Goal: Entertainment & Leisure: Consume media (video, audio)

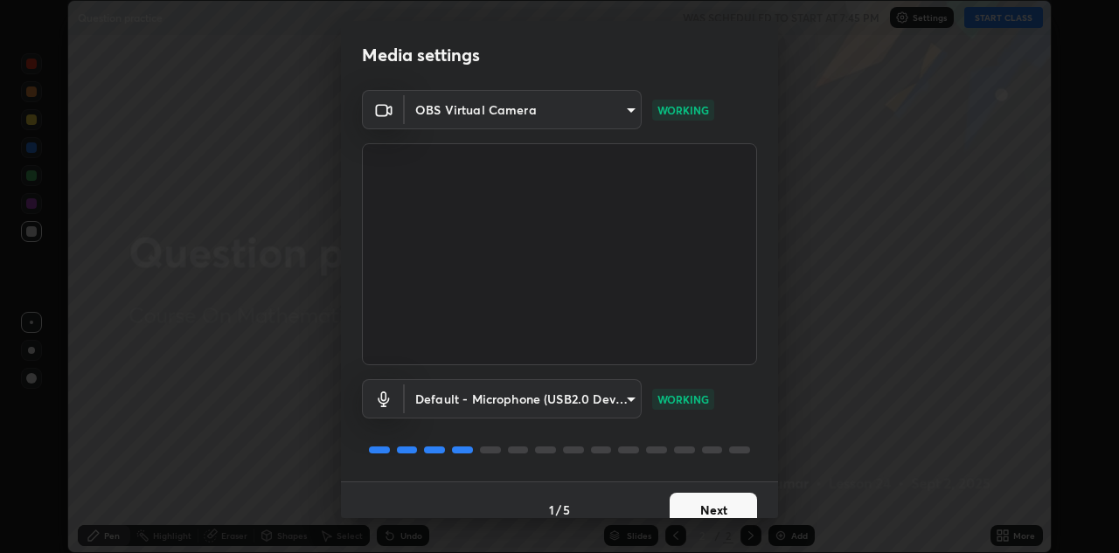
scroll to position [20, 0]
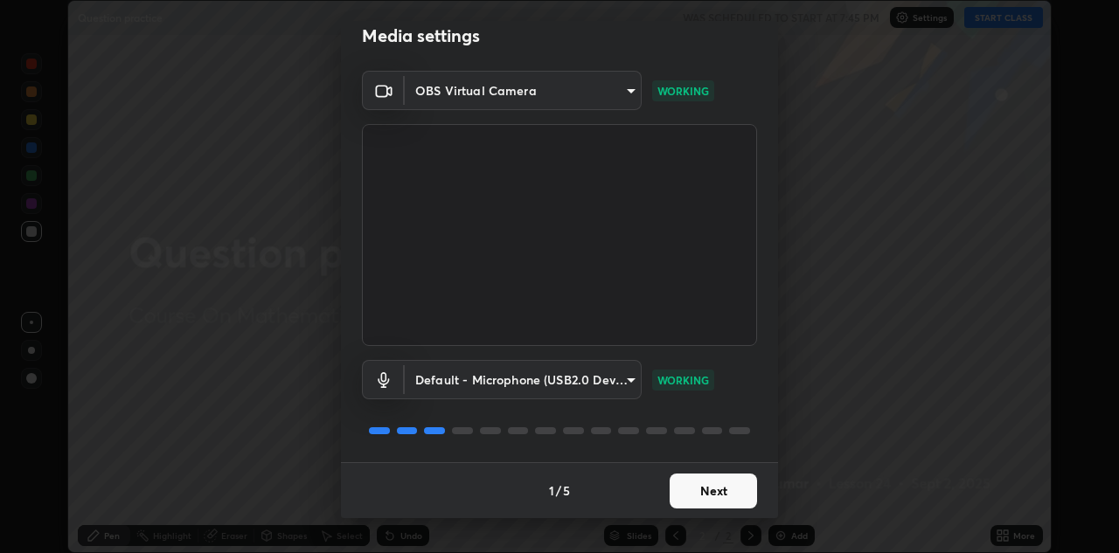
click at [711, 484] on button "Next" at bounding box center [713, 491] width 87 height 35
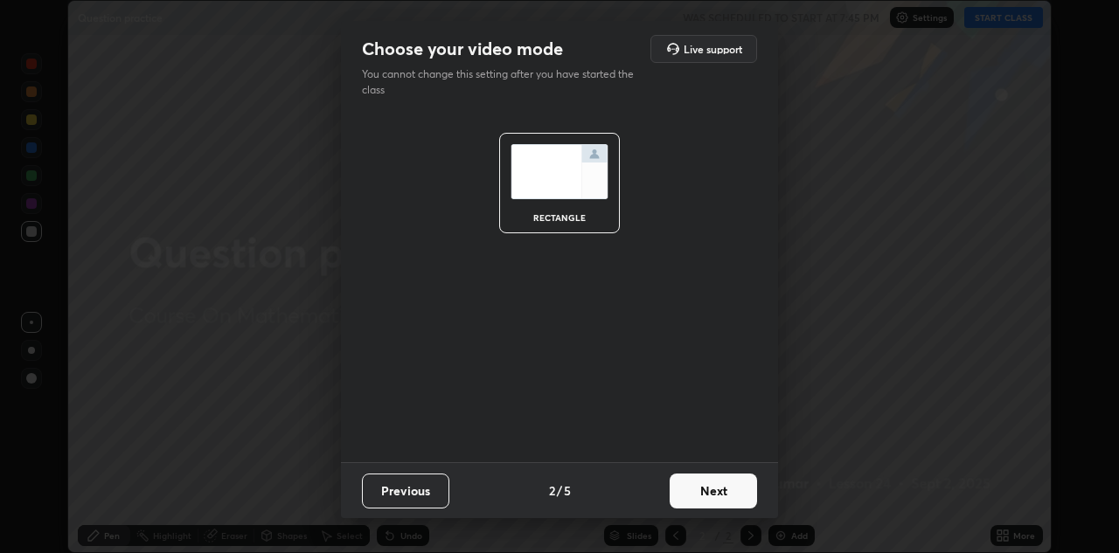
scroll to position [0, 0]
click at [712, 489] on button "Next" at bounding box center [713, 491] width 87 height 35
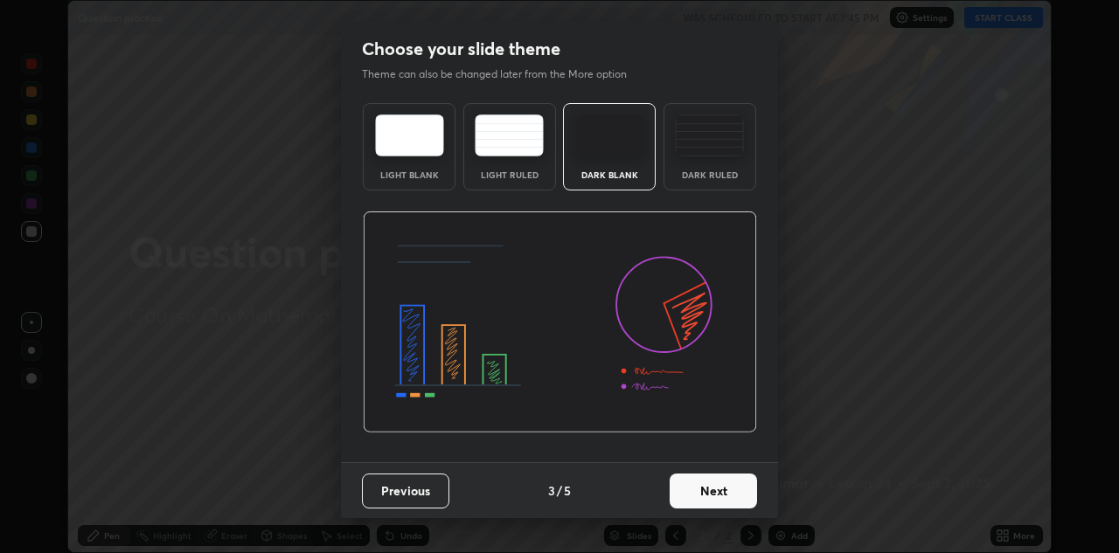
click at [712, 490] on button "Next" at bounding box center [713, 491] width 87 height 35
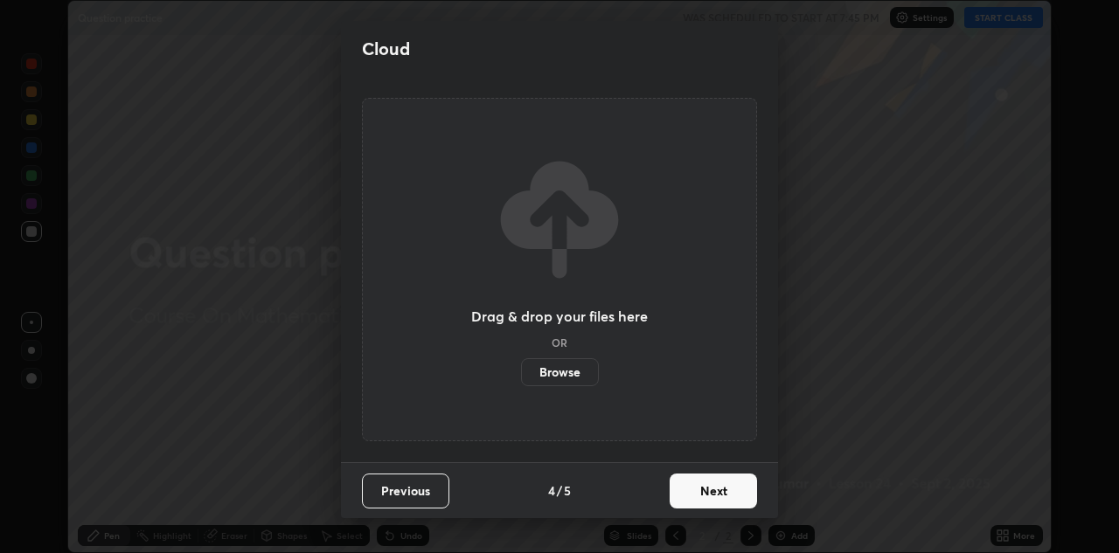
click at [711, 488] on button "Next" at bounding box center [713, 491] width 87 height 35
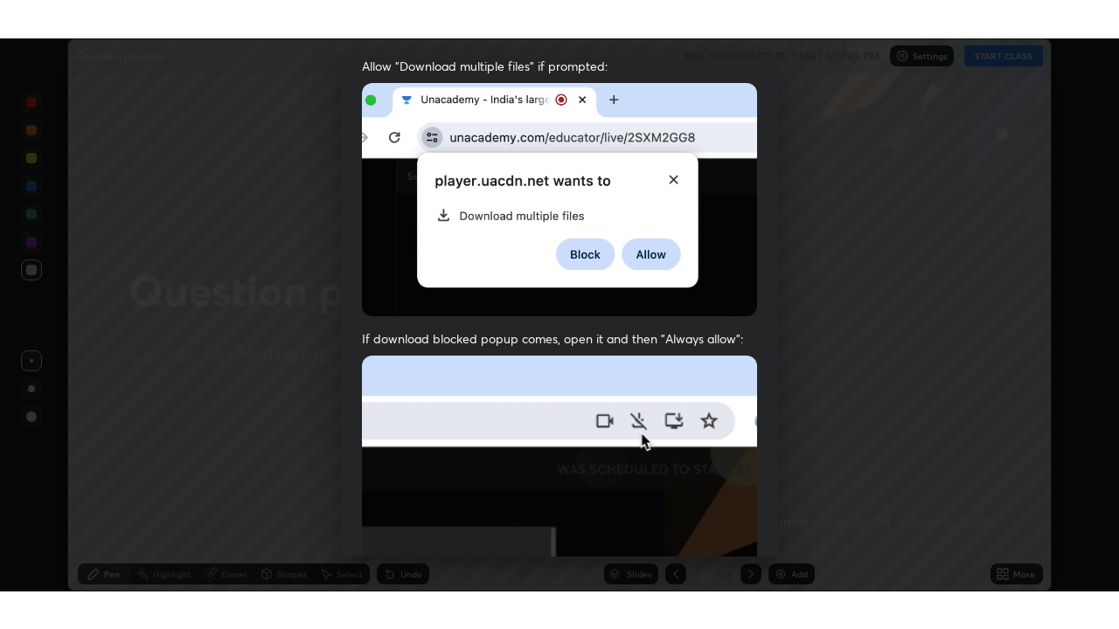
scroll to position [377, 0]
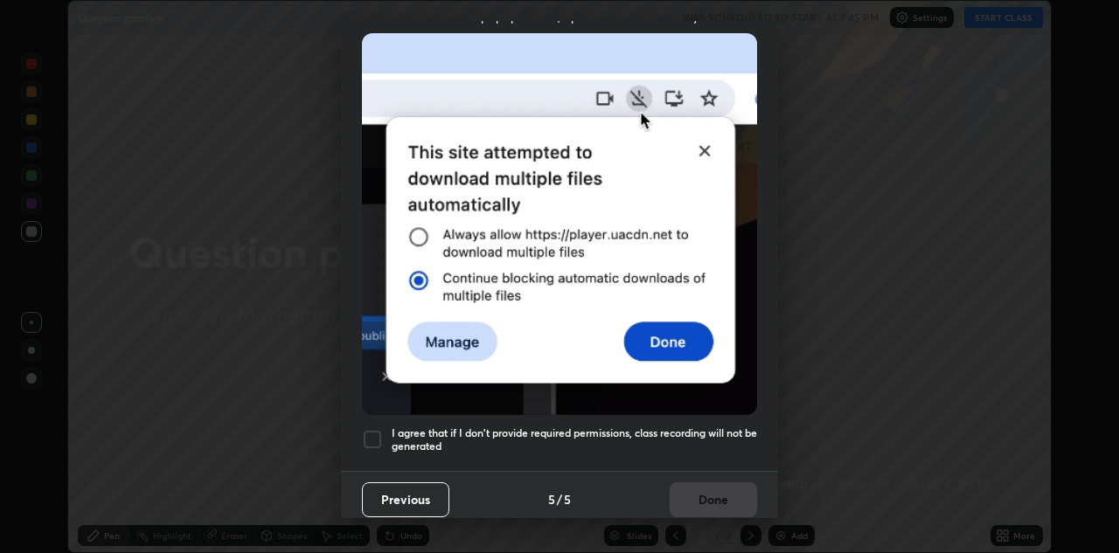
click at [372, 436] on div at bounding box center [372, 439] width 21 height 21
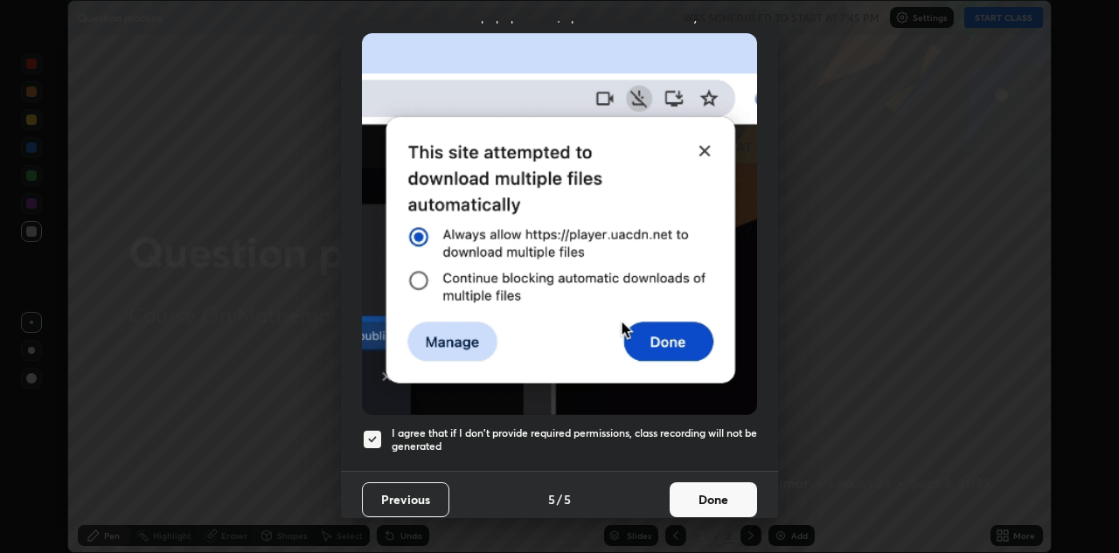
click at [698, 483] on button "Done" at bounding box center [713, 500] width 87 height 35
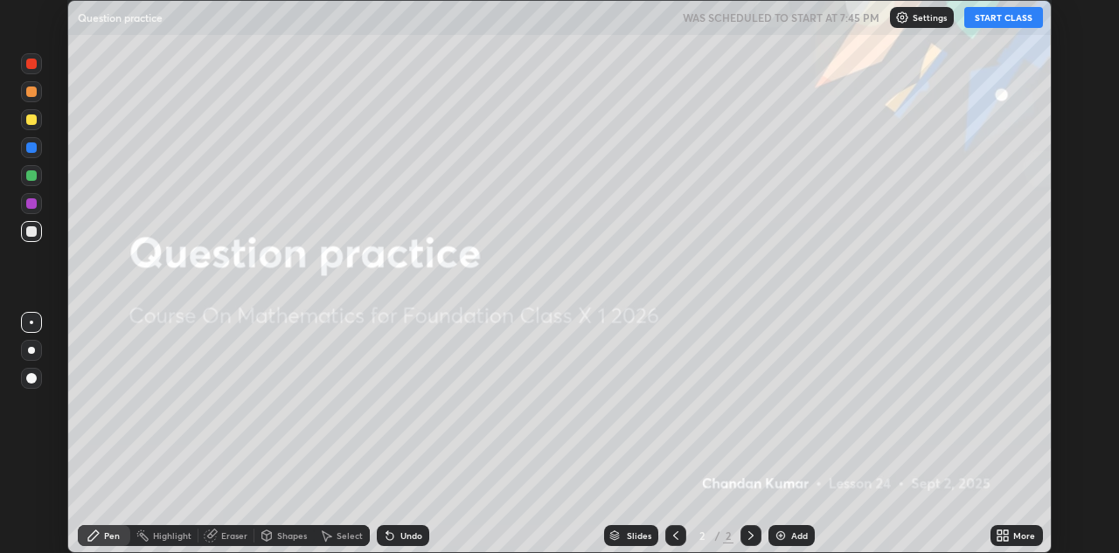
click at [992, 18] on button "START CLASS" at bounding box center [1003, 17] width 79 height 21
click at [782, 530] on img at bounding box center [781, 536] width 14 height 14
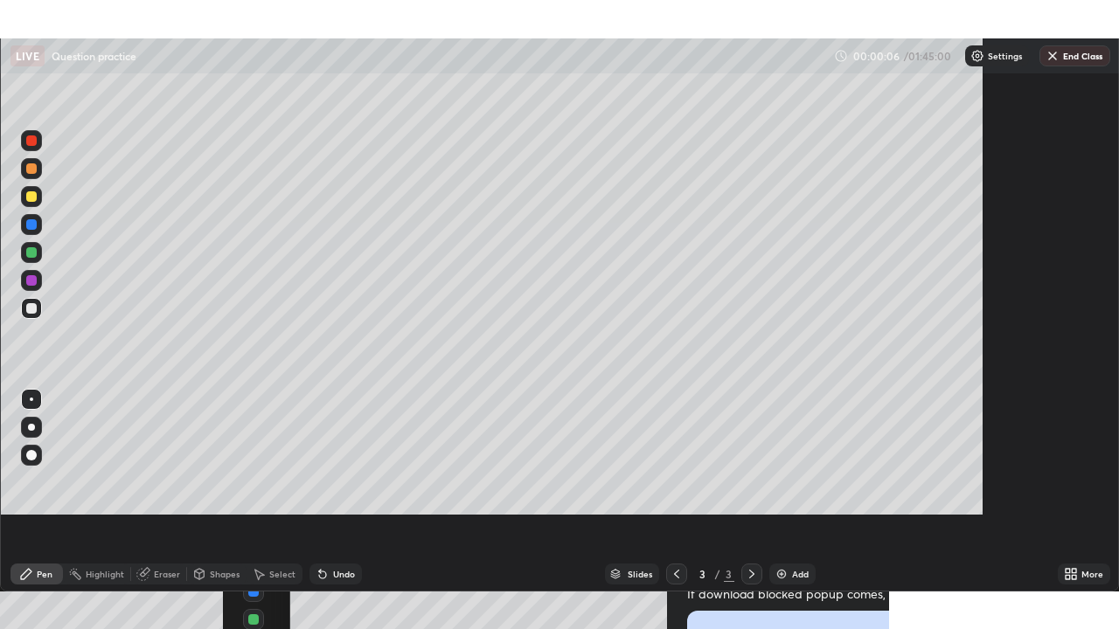
scroll to position [629, 1119]
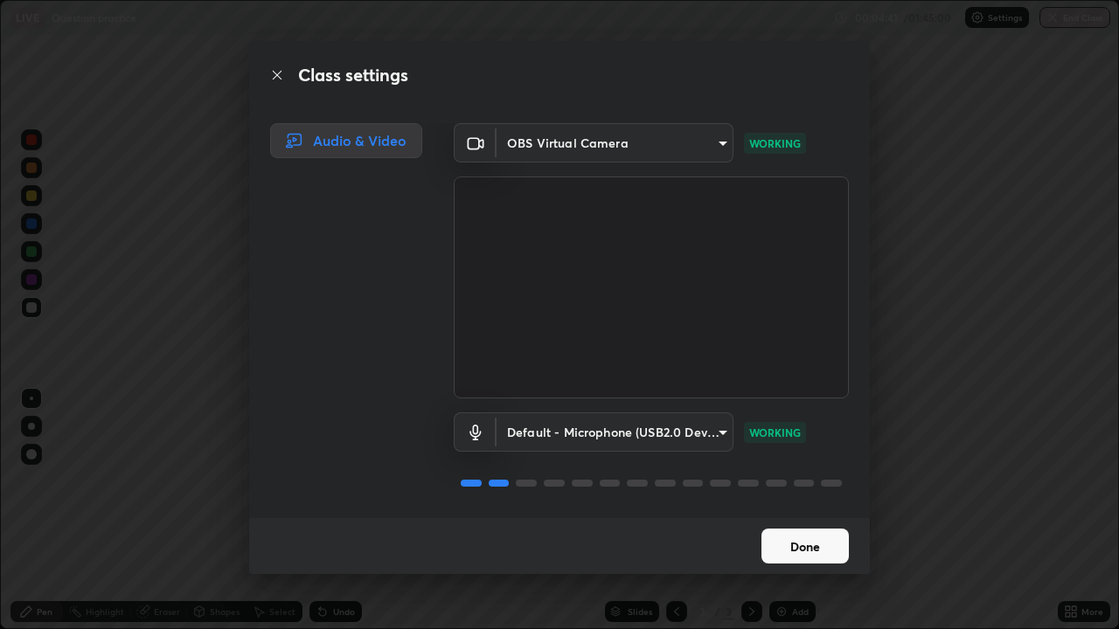
click at [798, 546] on button "Done" at bounding box center [804, 546] width 87 height 35
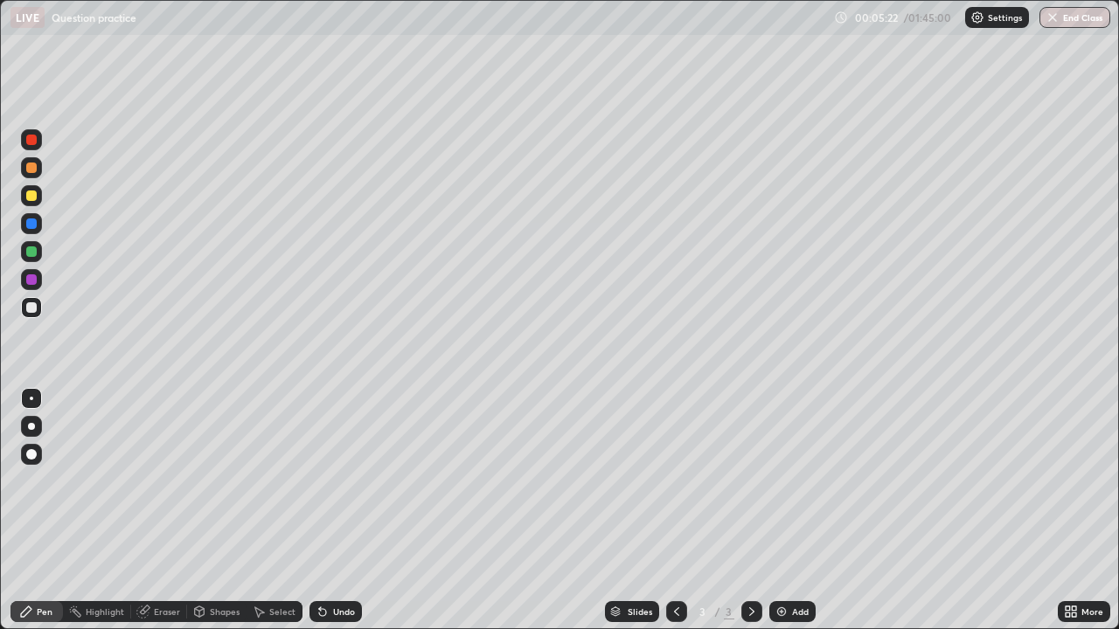
click at [325, 552] on icon at bounding box center [323, 612] width 14 height 14
click at [788, 552] on div "Add" at bounding box center [792, 611] width 46 height 21
click at [163, 552] on div "Eraser" at bounding box center [167, 612] width 26 height 9
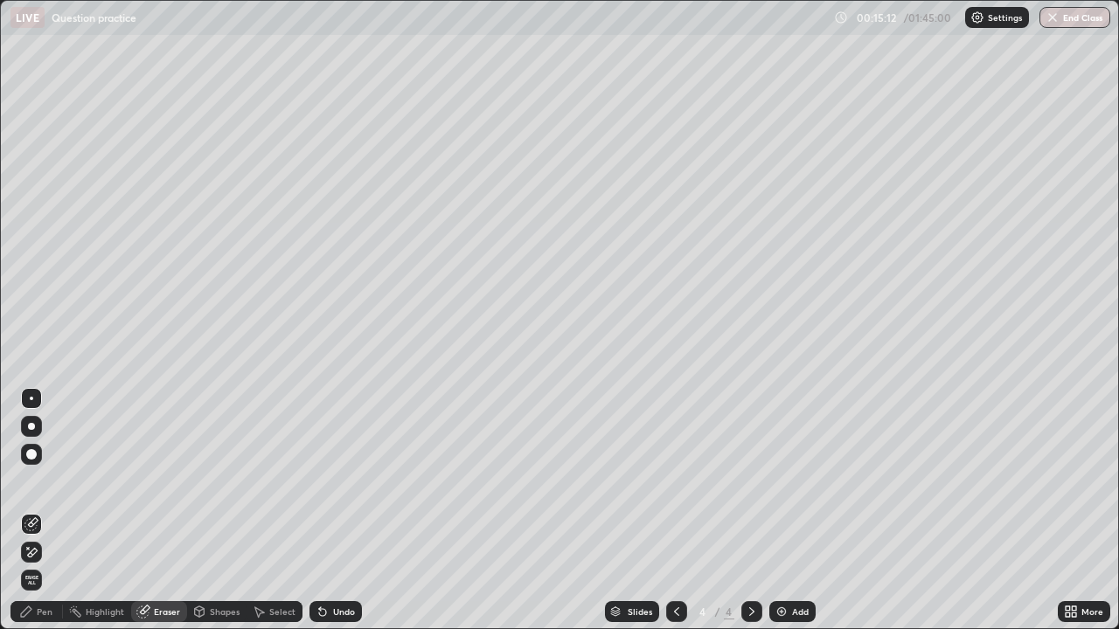
click at [38, 544] on div at bounding box center [31, 552] width 21 height 21
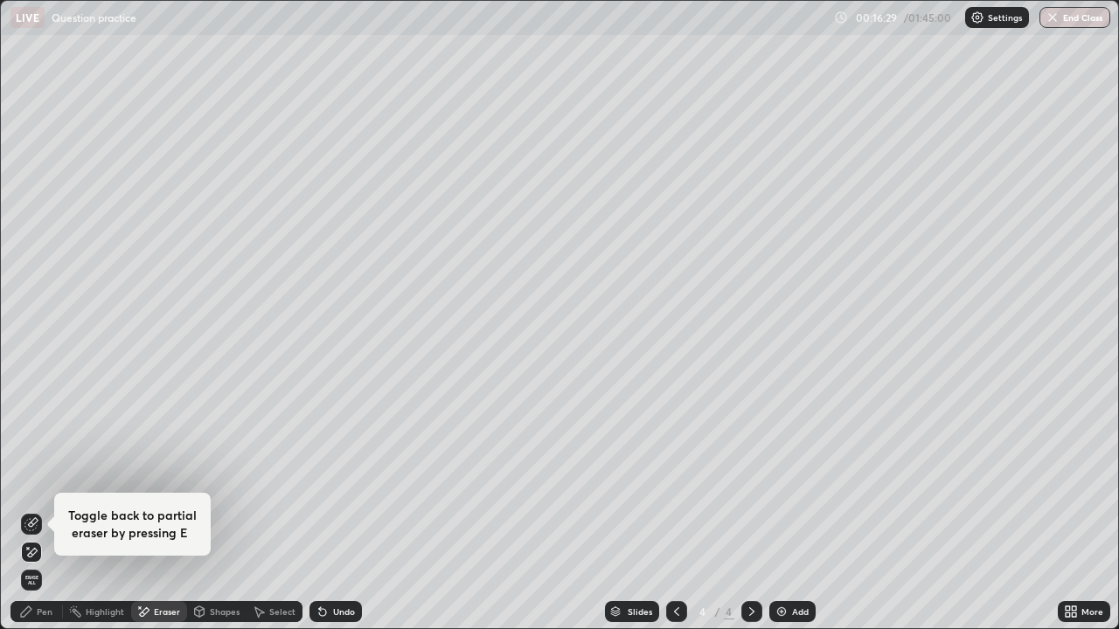
click at [37, 523] on icon at bounding box center [31, 524] width 14 height 14
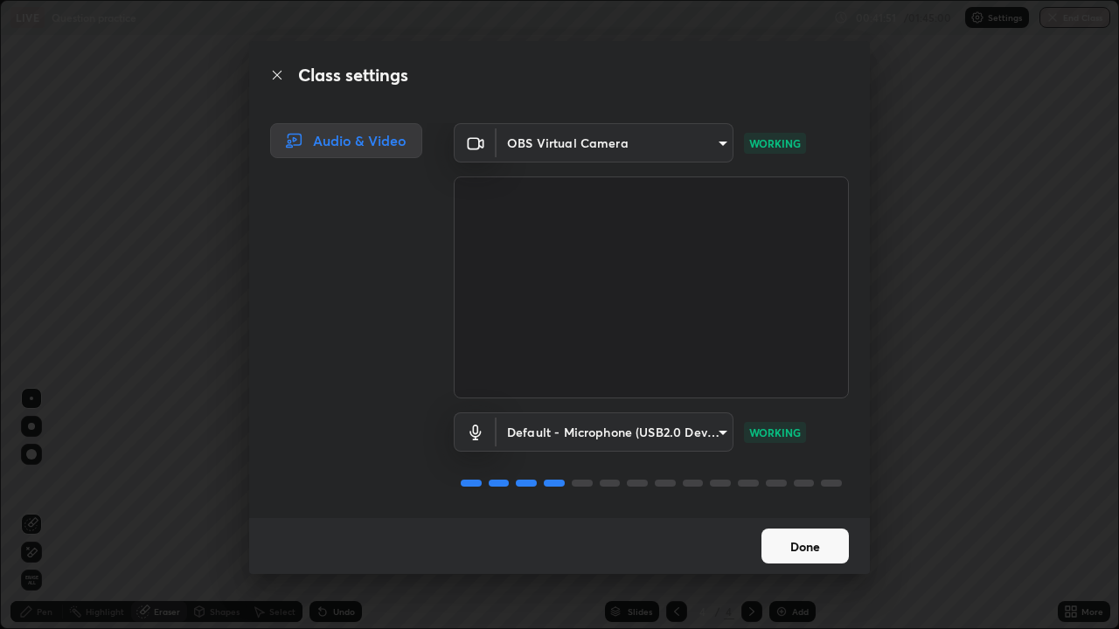
click at [778, 552] on button "Done" at bounding box center [804, 546] width 87 height 35
